Goal: Task Accomplishment & Management: Complete application form

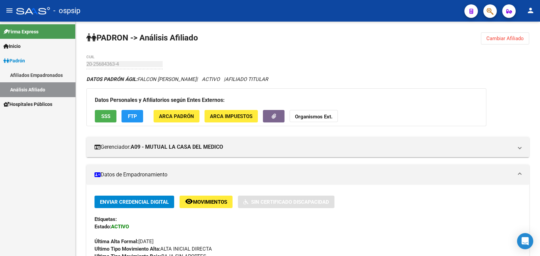
scroll to position [168, 0]
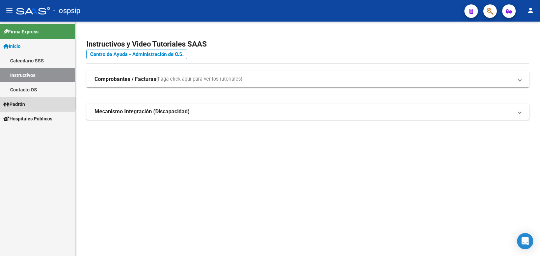
click at [20, 103] on span "Padrón" at bounding box center [14, 104] width 22 height 7
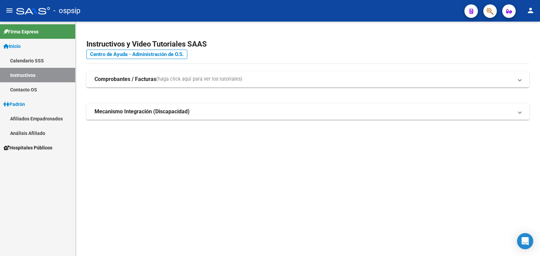
click at [27, 132] on link "Análisis Afiliado" at bounding box center [37, 133] width 75 height 15
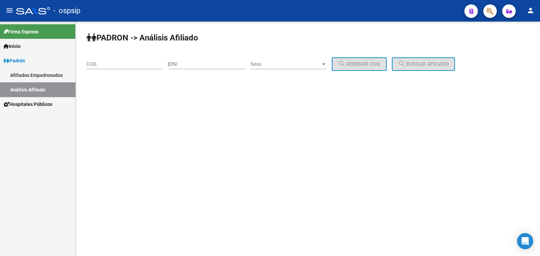
click at [197, 62] on input "DNI" at bounding box center [207, 64] width 76 height 6
type input "37132739"
click at [298, 61] on span "Sexo" at bounding box center [285, 64] width 70 height 6
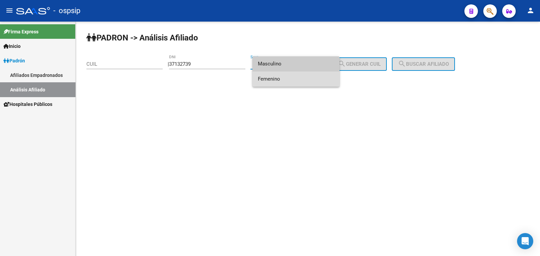
click at [298, 78] on span "Femenino" at bounding box center [296, 79] width 76 height 15
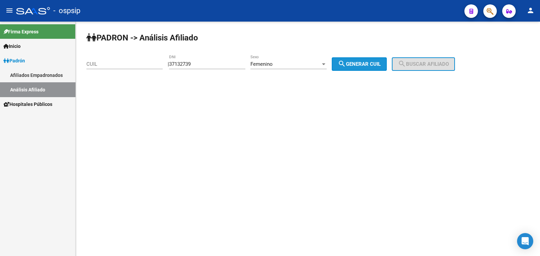
drag, startPoint x: 353, startPoint y: 63, endPoint x: 436, endPoint y: 68, distance: 83.9
click at [355, 63] on span "search Generar CUIL" at bounding box center [359, 64] width 43 height 6
type input "27-37132739-3"
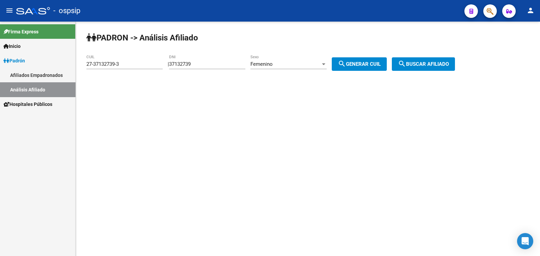
click at [440, 63] on span "search Buscar afiliado" at bounding box center [423, 64] width 51 height 6
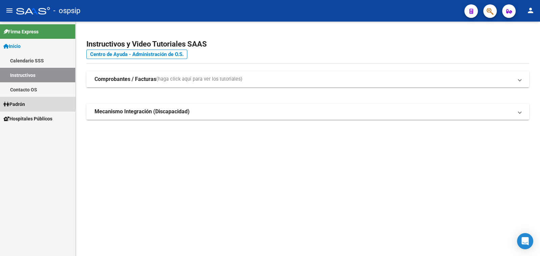
click at [23, 103] on span "Padrón" at bounding box center [14, 104] width 22 height 7
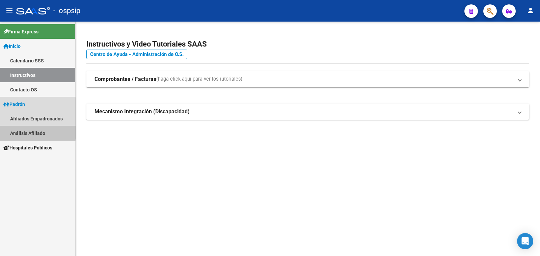
click at [32, 131] on link "Análisis Afiliado" at bounding box center [37, 133] width 75 height 15
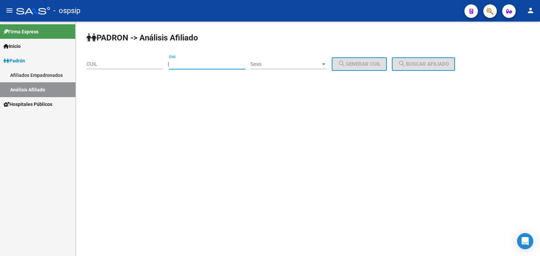
click at [192, 61] on input "DNI" at bounding box center [207, 64] width 76 height 6
paste input "40.166600"
click at [184, 62] on input "40.166600" at bounding box center [207, 64] width 76 height 6
type input "40166600"
click at [296, 63] on span "Sexo" at bounding box center [285, 64] width 70 height 6
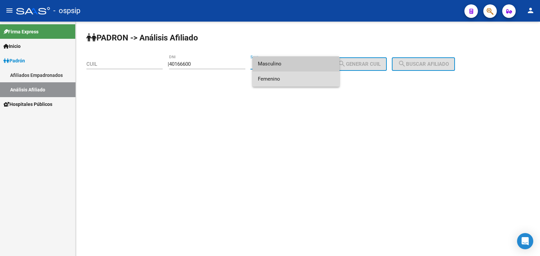
click at [301, 77] on span "Femenino" at bounding box center [296, 79] width 76 height 15
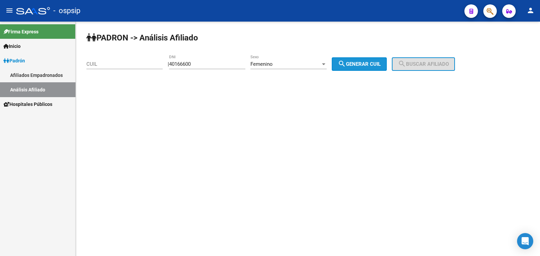
click at [354, 64] on span "search Generar CUIL" at bounding box center [359, 64] width 43 height 6
type input "27-40166600-7"
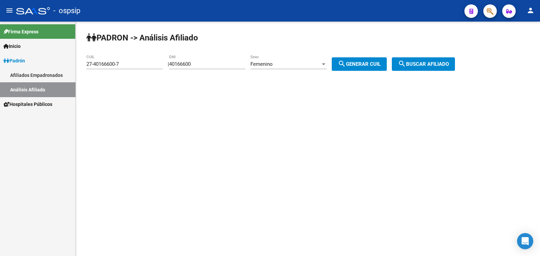
drag, startPoint x: 418, startPoint y: 62, endPoint x: 414, endPoint y: 62, distance: 3.8
click at [417, 62] on span "search Buscar afiliado" at bounding box center [423, 64] width 51 height 6
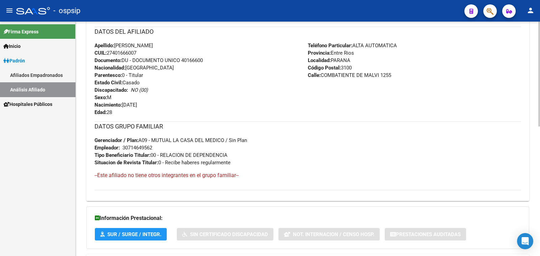
scroll to position [289, 0]
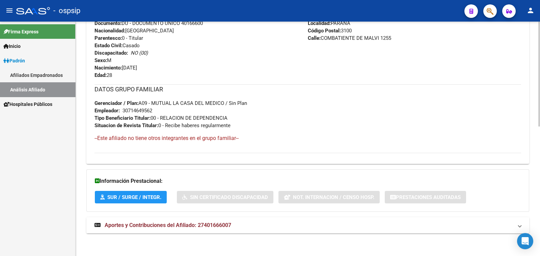
click at [169, 222] on span "Aportes y Contribuciones del Afiliado: 27401666007" at bounding box center [168, 225] width 127 height 6
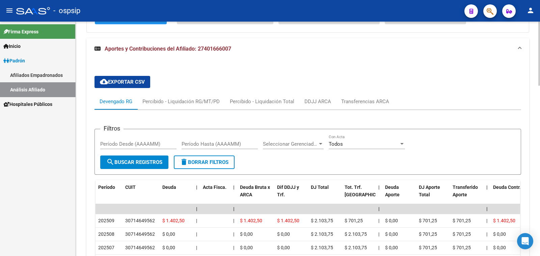
scroll to position [462, 0]
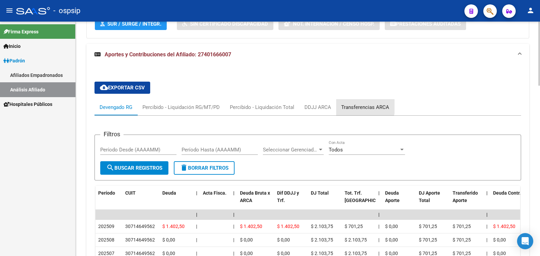
click at [357, 106] on div "Transferencias ARCA" at bounding box center [365, 107] width 48 height 7
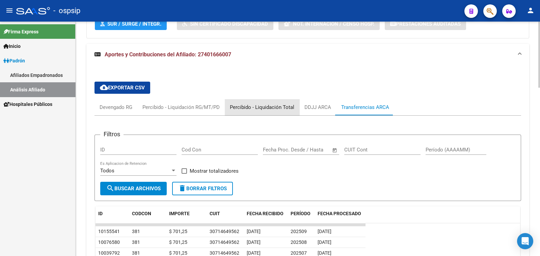
click at [286, 104] on div "Percibido - Liquidación Total" at bounding box center [262, 107] width 64 height 7
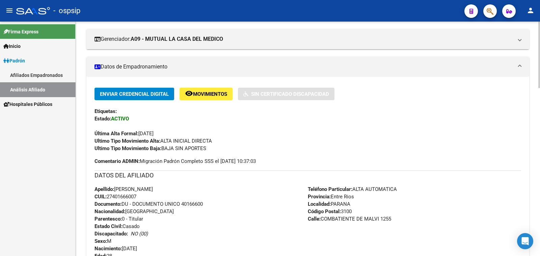
scroll to position [82, 0]
